Goal: Task Accomplishment & Management: Manage account settings

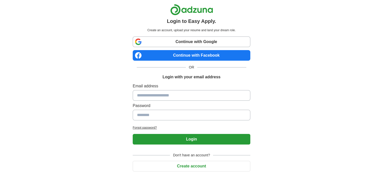
click at [187, 41] on link "Continue with Google" at bounding box center [192, 42] width 118 height 11
click at [187, 43] on link "Continue with Google" at bounding box center [192, 42] width 118 height 11
click at [182, 40] on link "Continue with Google" at bounding box center [192, 42] width 118 height 11
click at [178, 42] on link "Continue with Google" at bounding box center [192, 42] width 118 height 11
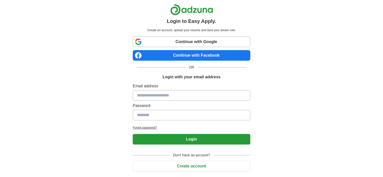
click at [190, 45] on link "Continue with Google" at bounding box center [192, 42] width 118 height 11
